Goal: Check status

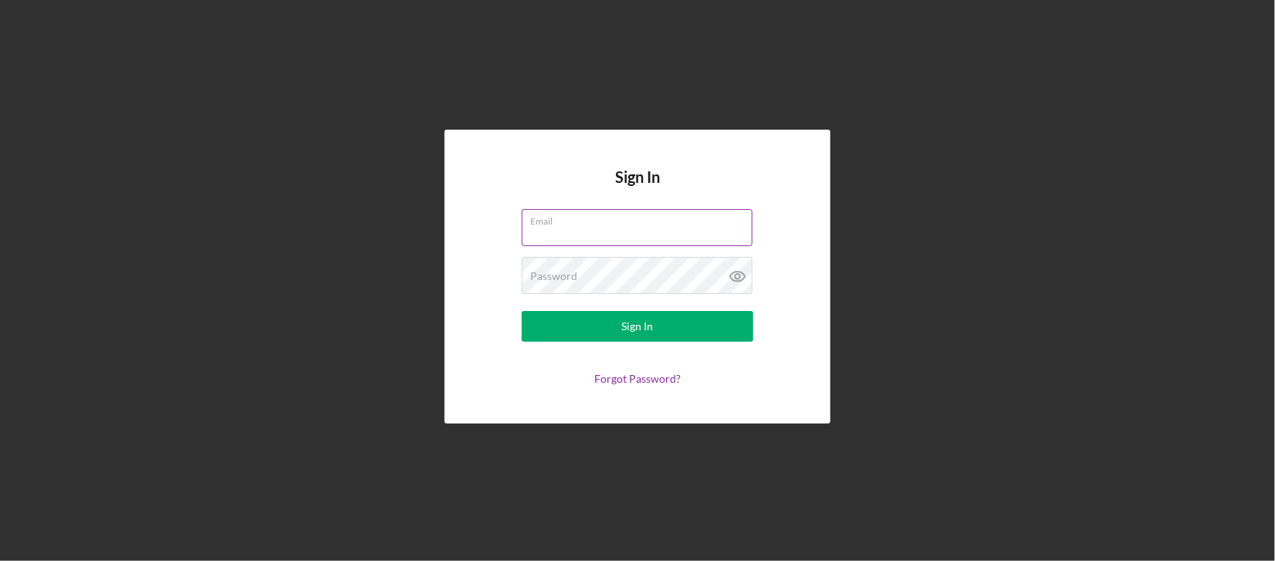
click at [617, 228] on input "Email" at bounding box center [637, 227] width 231 height 37
type input "[EMAIL_ADDRESS][DOMAIN_NAME]"
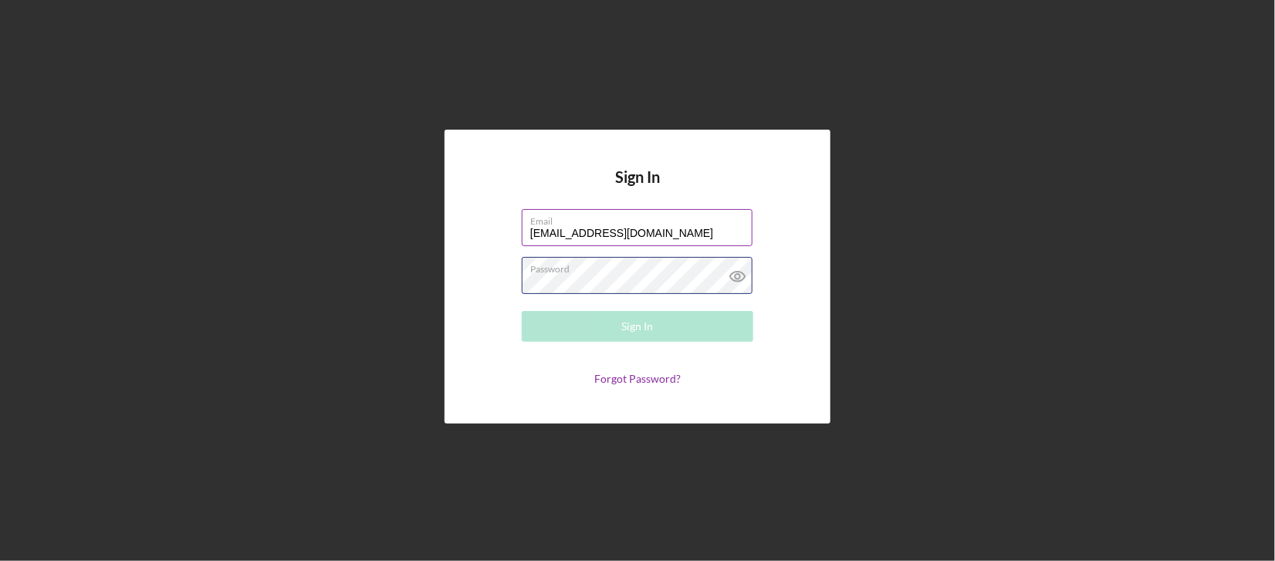
click at [595, 274] on div "Password Required" at bounding box center [638, 276] width 232 height 39
click at [522, 311] on button "Sign In" at bounding box center [638, 326] width 232 height 31
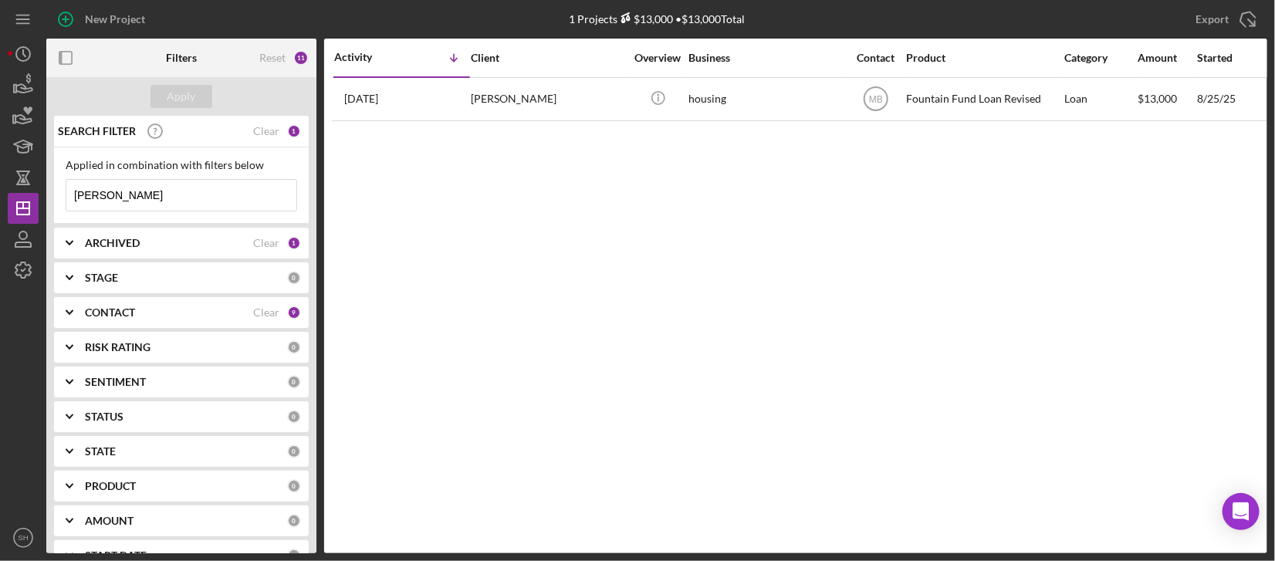
click at [119, 197] on input "[PERSON_NAME]" at bounding box center [181, 195] width 230 height 31
drag, startPoint x: 119, startPoint y: 197, endPoint x: 71, endPoint y: 196, distance: 47.9
click at [71, 196] on input "[PERSON_NAME]" at bounding box center [181, 195] width 230 height 31
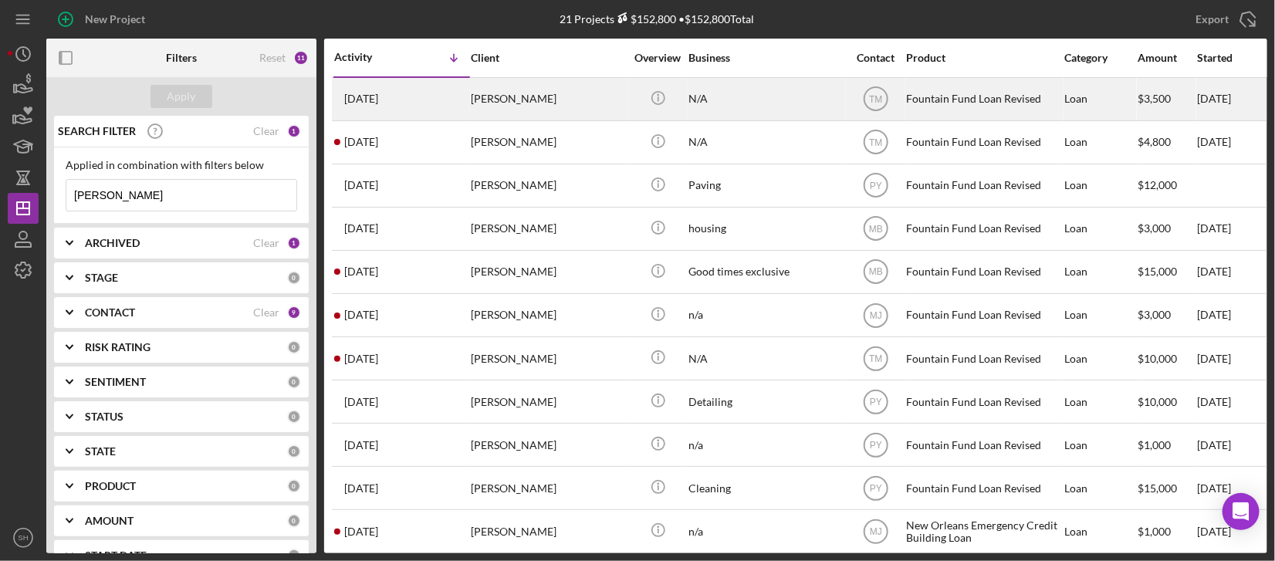
type input "[PERSON_NAME]"
click at [365, 96] on time "[DATE]" at bounding box center [361, 99] width 34 height 12
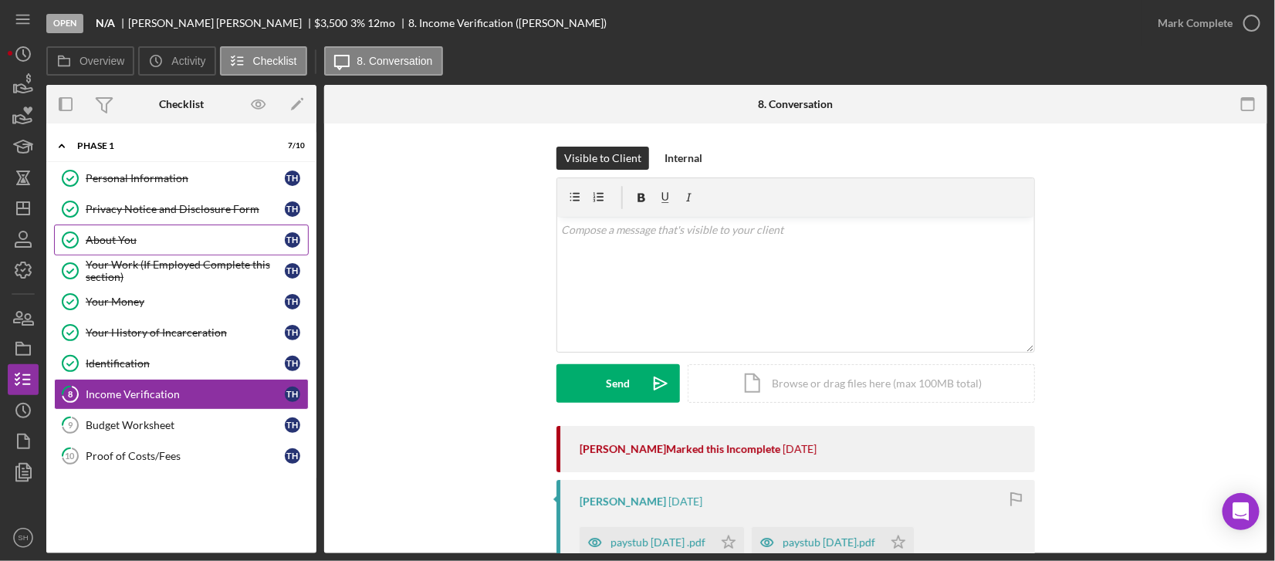
click at [107, 241] on div "About You" at bounding box center [185, 240] width 199 height 12
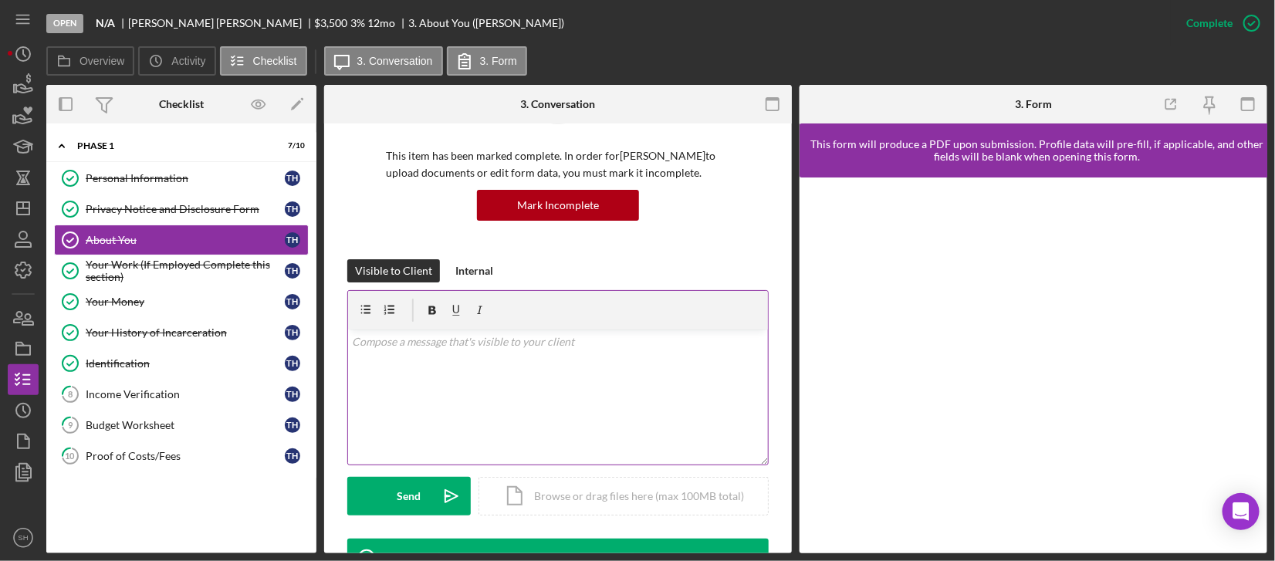
scroll to position [309, 0]
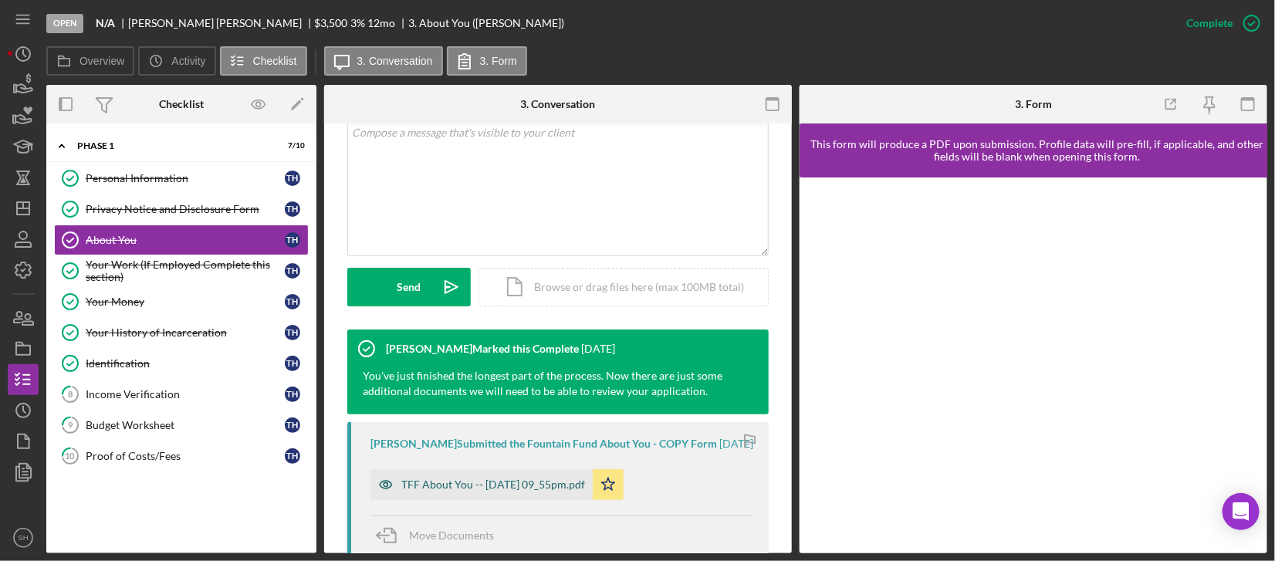
click at [429, 491] on div "TFF About You -- [DATE] 09_55pm.pdf" at bounding box center [493, 485] width 184 height 12
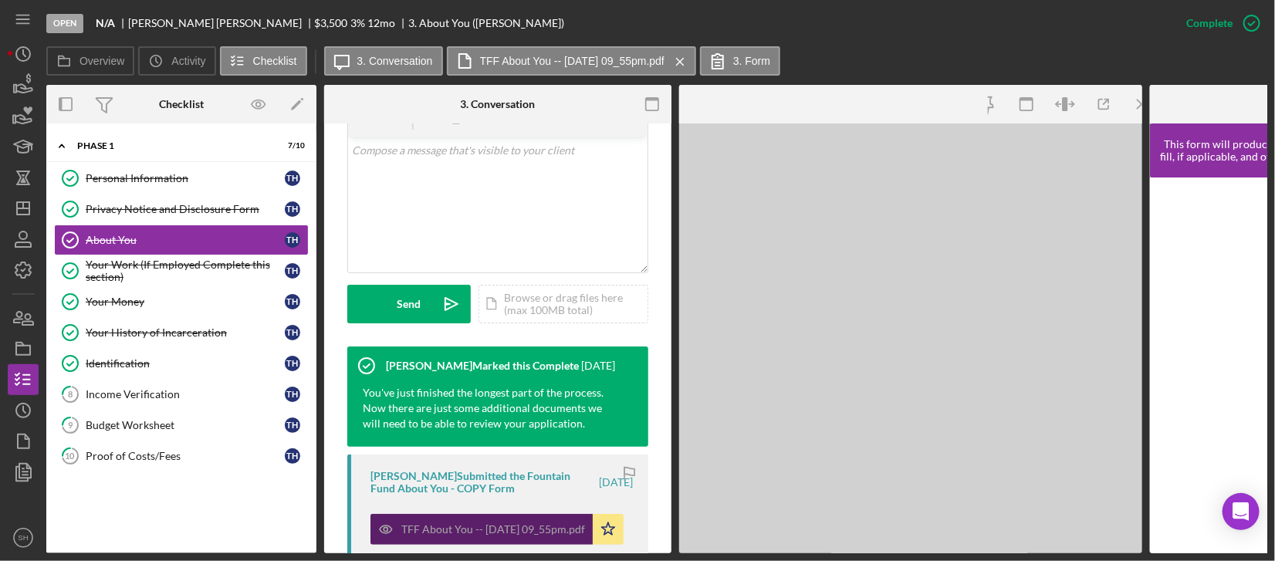
scroll to position [326, 0]
